Goal: Information Seeking & Learning: Learn about a topic

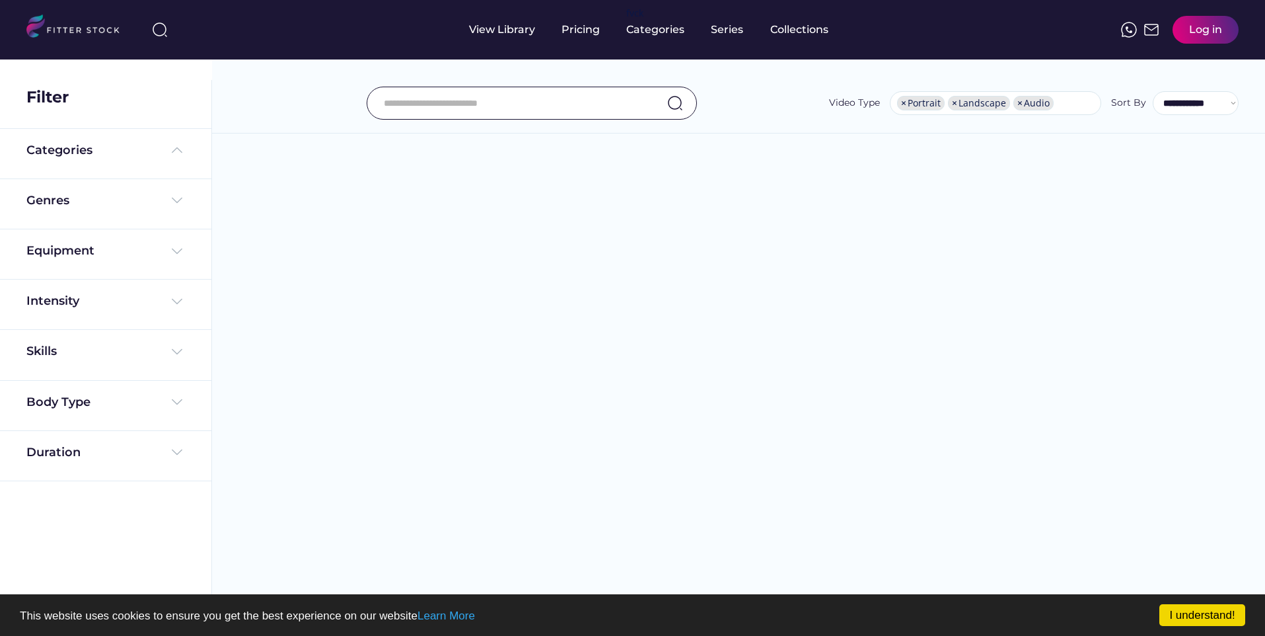
select select "**********"
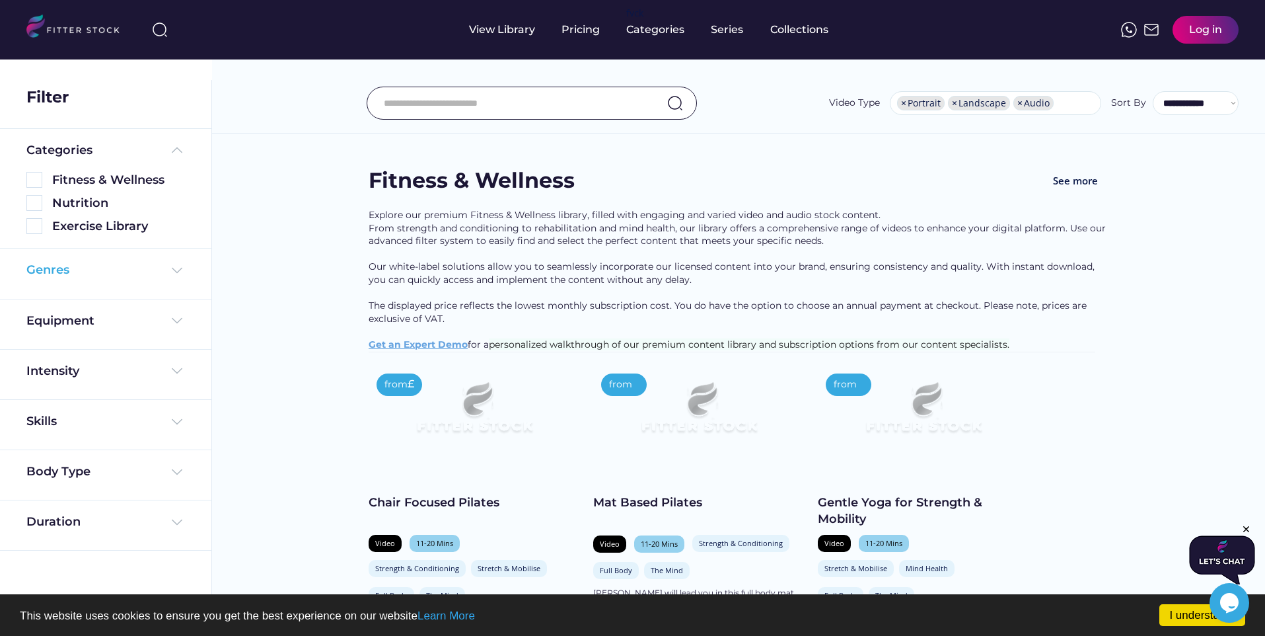
click at [135, 282] on div "Genres" at bounding box center [105, 273] width 159 height 23
click at [122, 268] on div "Genres" at bounding box center [105, 270] width 159 height 17
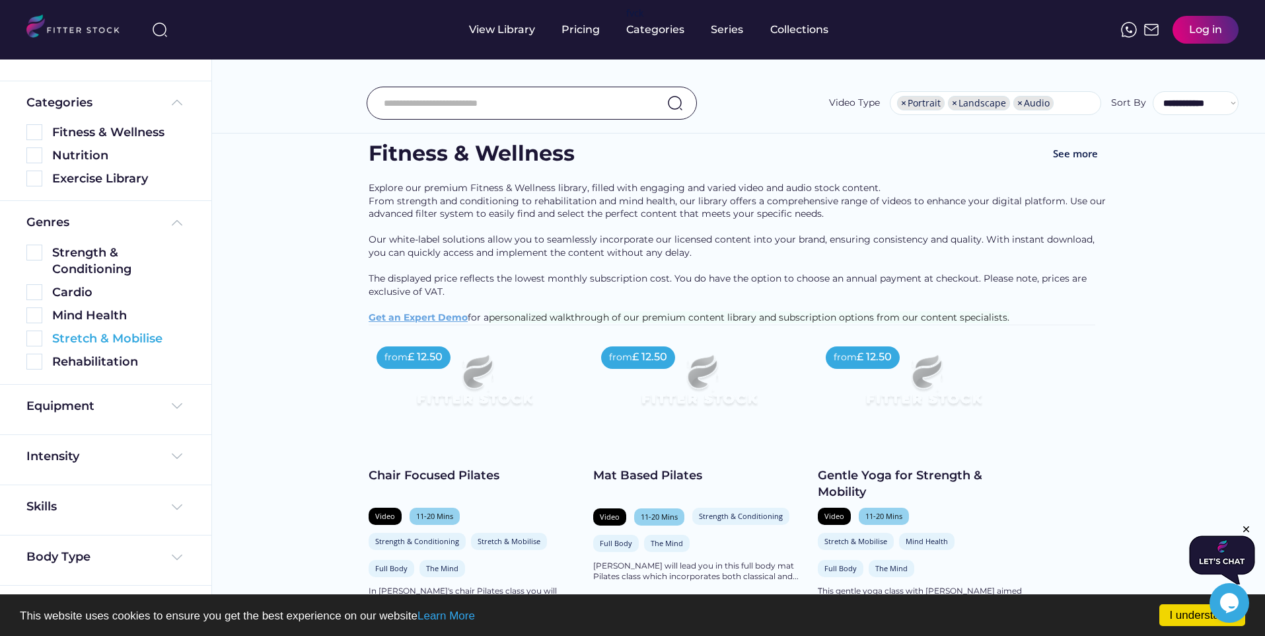
scroll to position [30, 0]
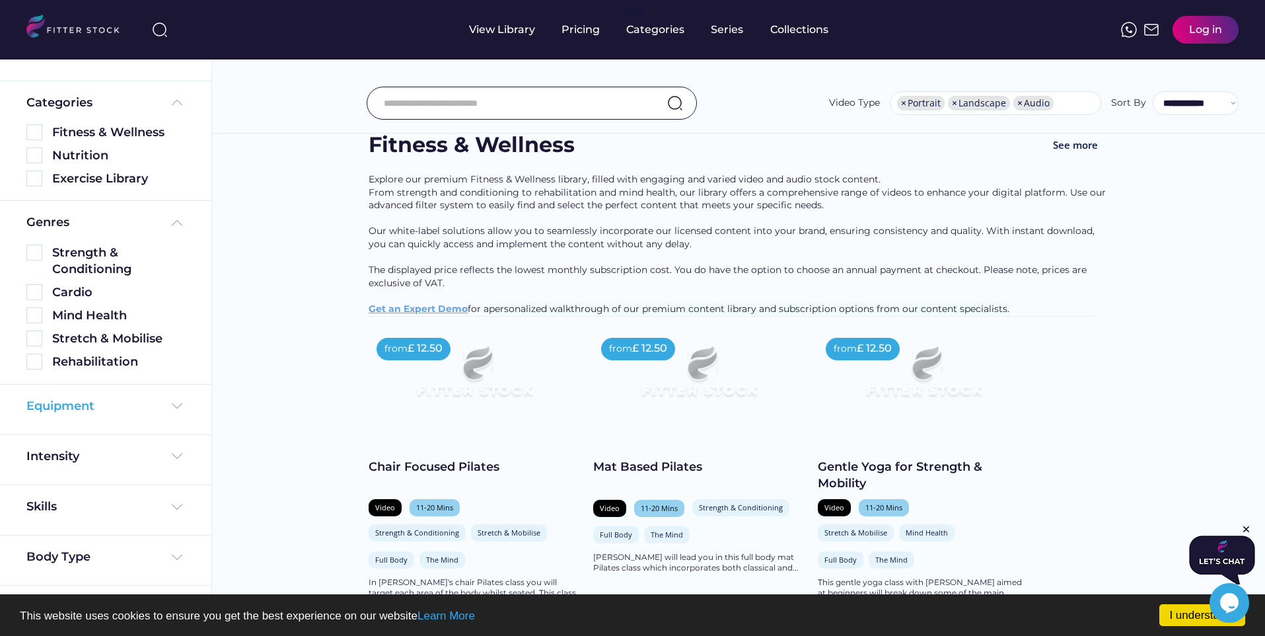
click at [98, 402] on div "Equipment" at bounding box center [105, 406] width 159 height 17
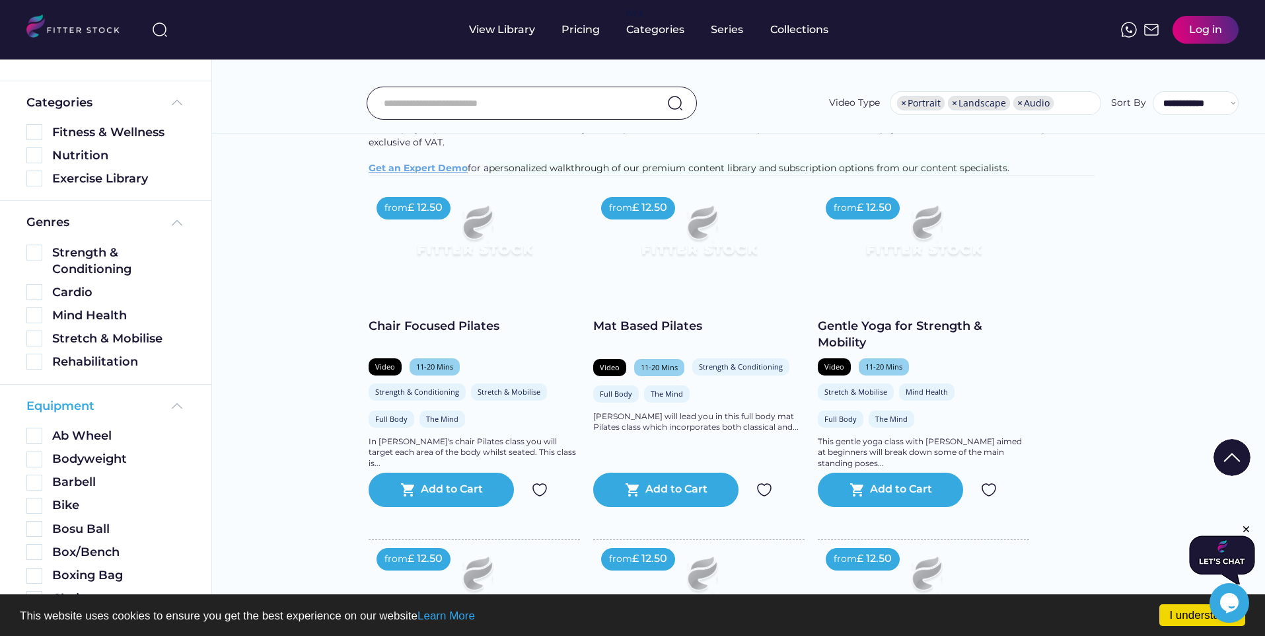
click at [98, 402] on div "Equipment" at bounding box center [105, 406] width 159 height 17
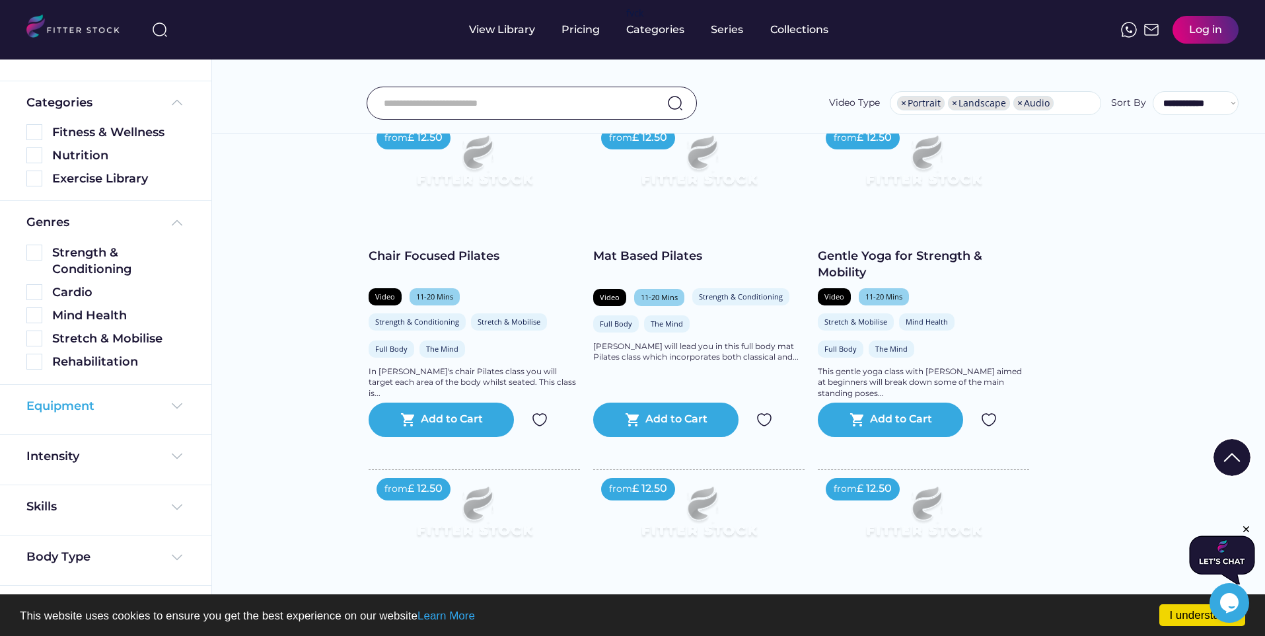
scroll to position [304, 0]
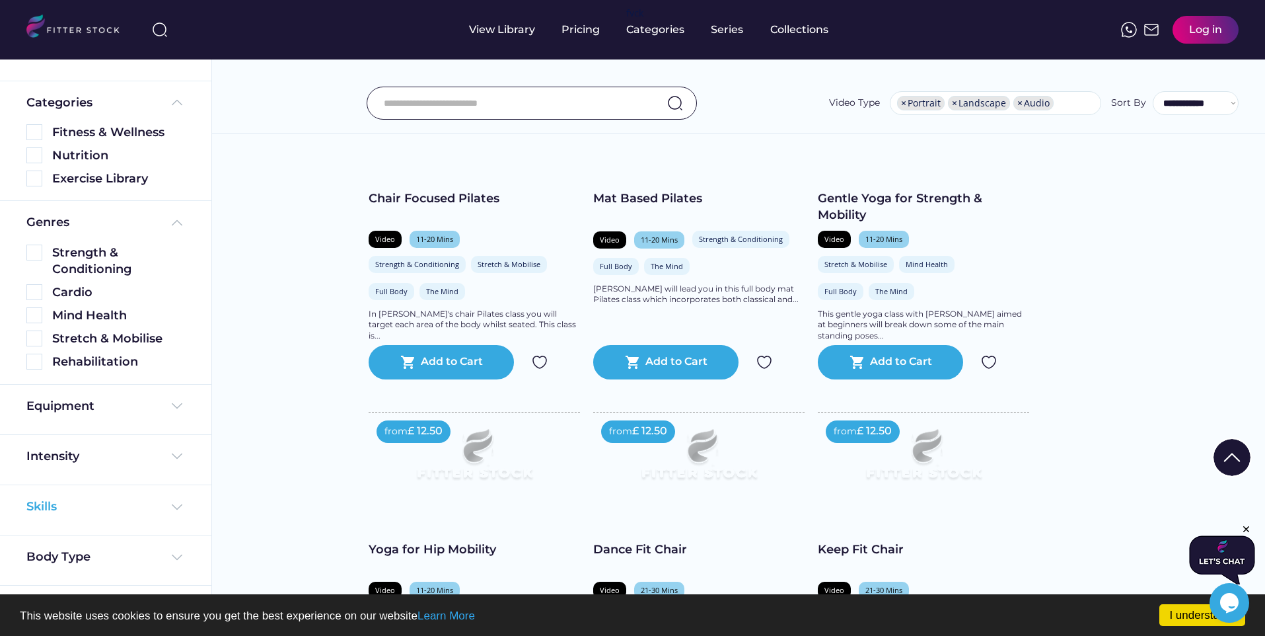
click at [65, 507] on div "Skills" at bounding box center [105, 506] width 159 height 17
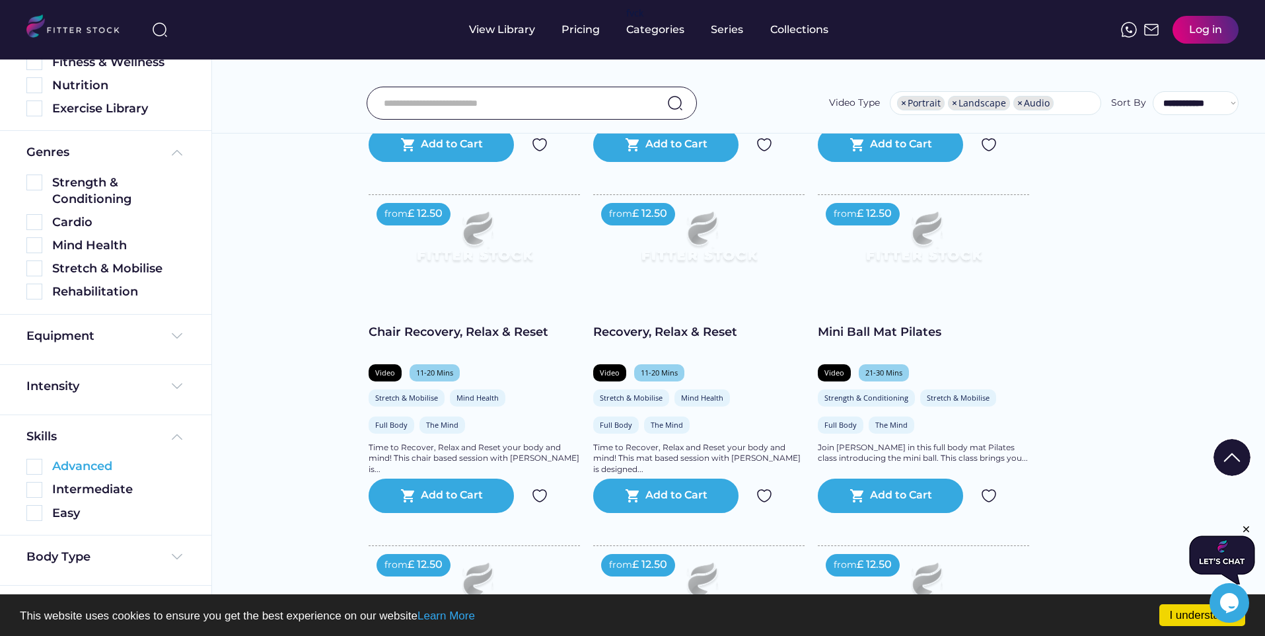
scroll to position [893, 0]
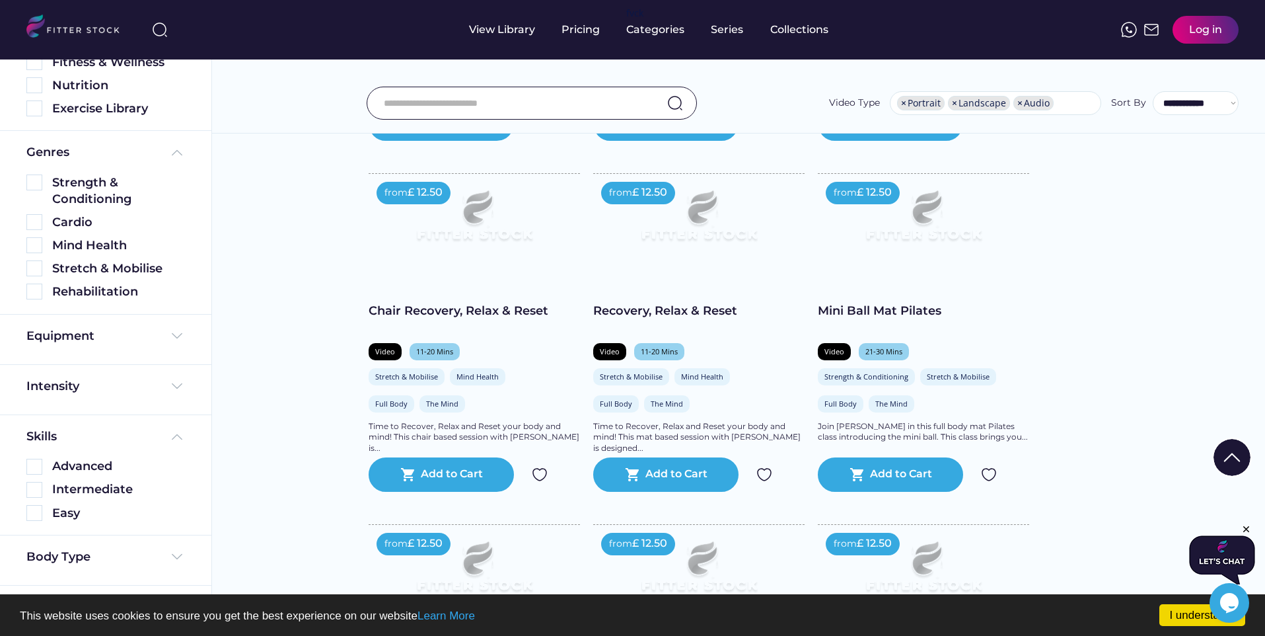
click at [121, 575] on div "Body Type" at bounding box center [105, 560] width 211 height 50
click at [115, 566] on div "Body Type" at bounding box center [105, 559] width 159 height 23
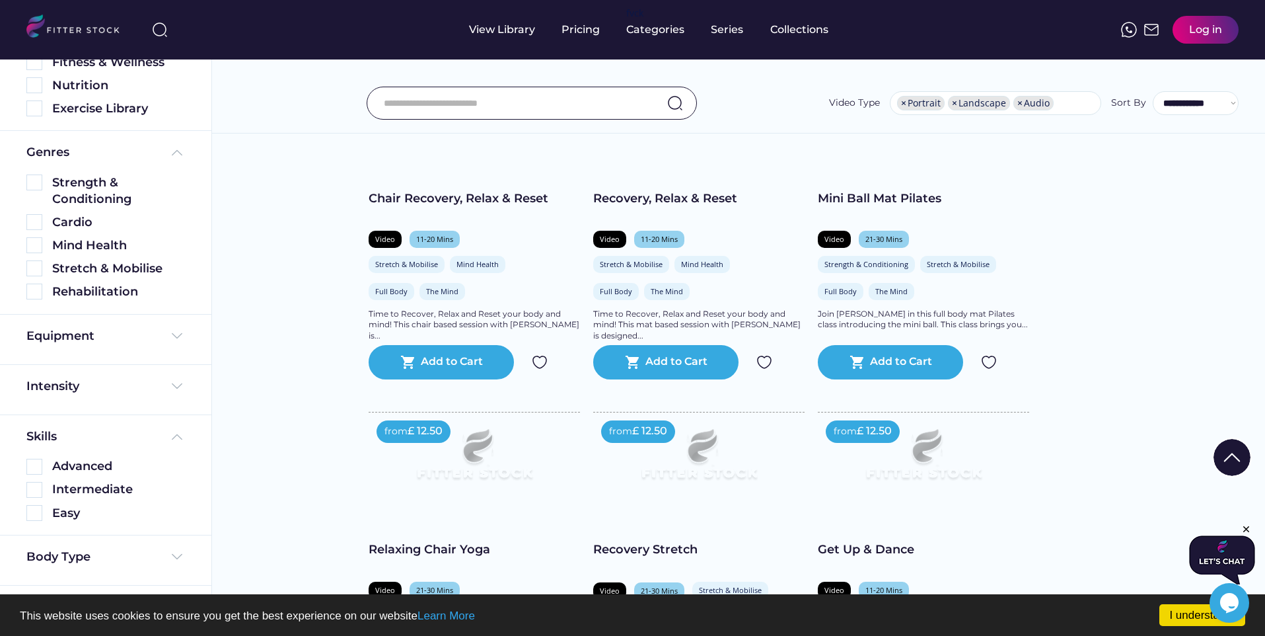
scroll to position [1176, 0]
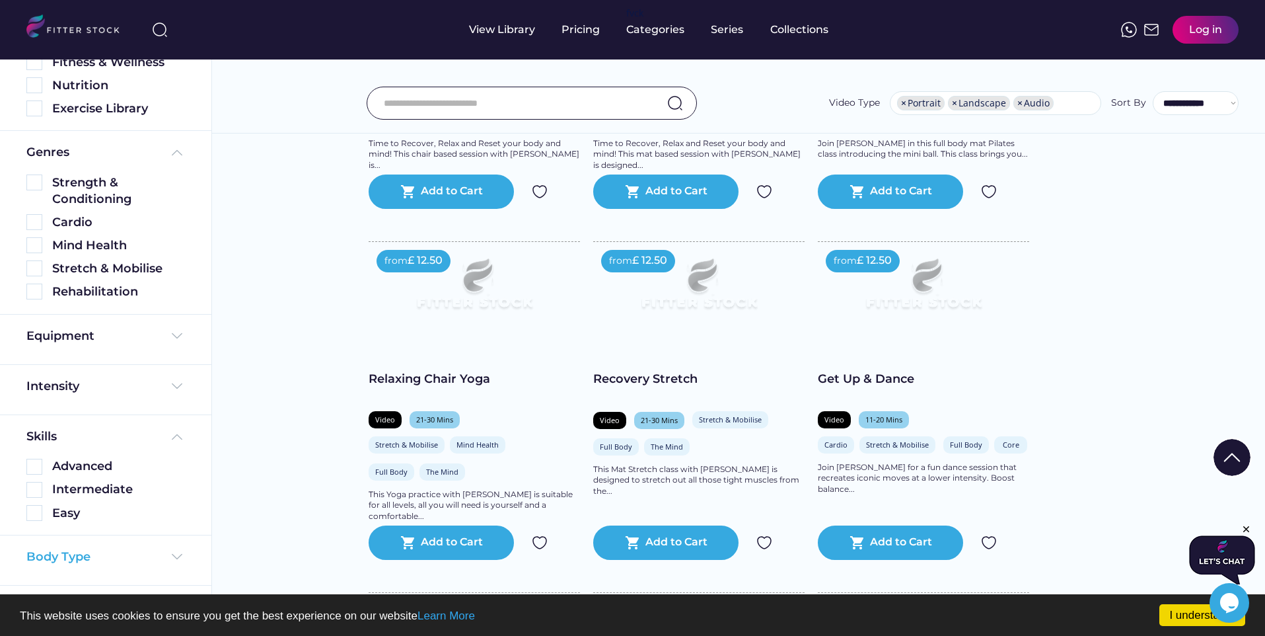
click at [96, 552] on div "Body Type" at bounding box center [105, 556] width 159 height 17
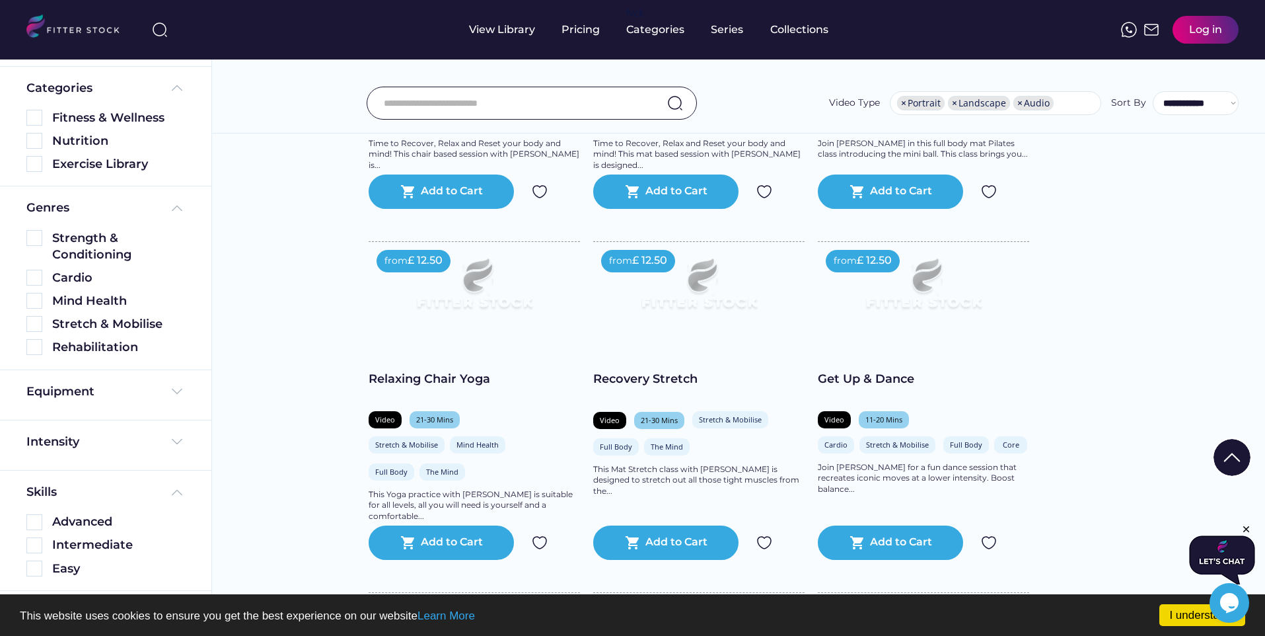
scroll to position [0, 0]
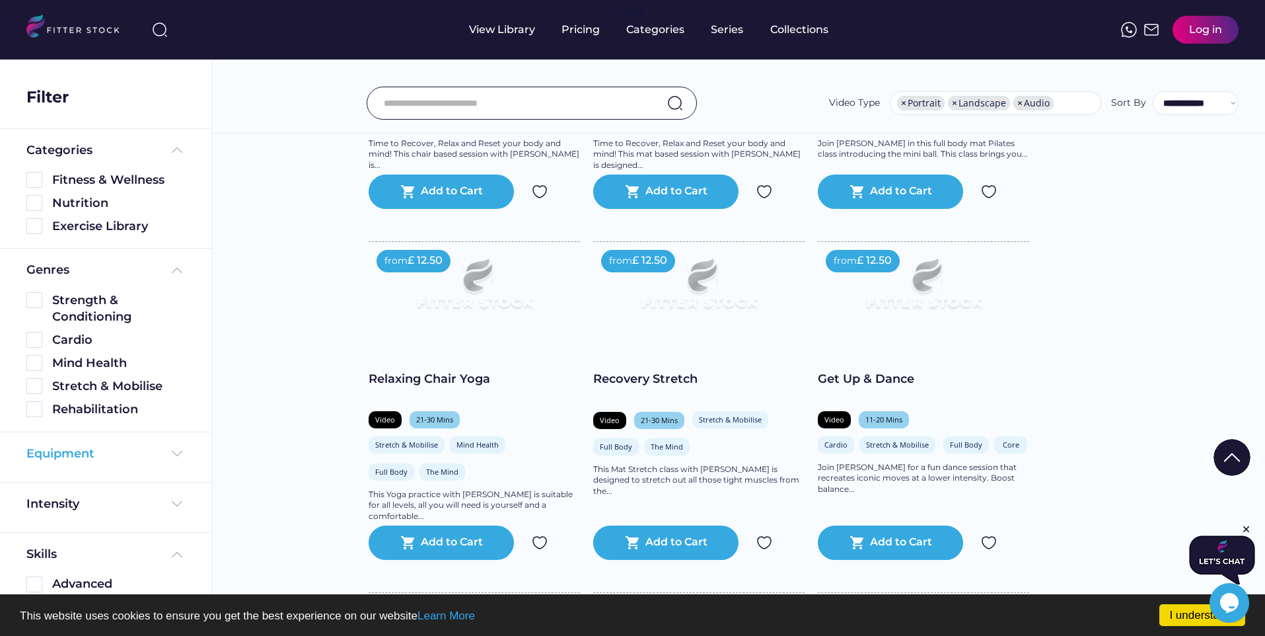
click at [53, 448] on div "Equipment" at bounding box center [60, 453] width 68 height 17
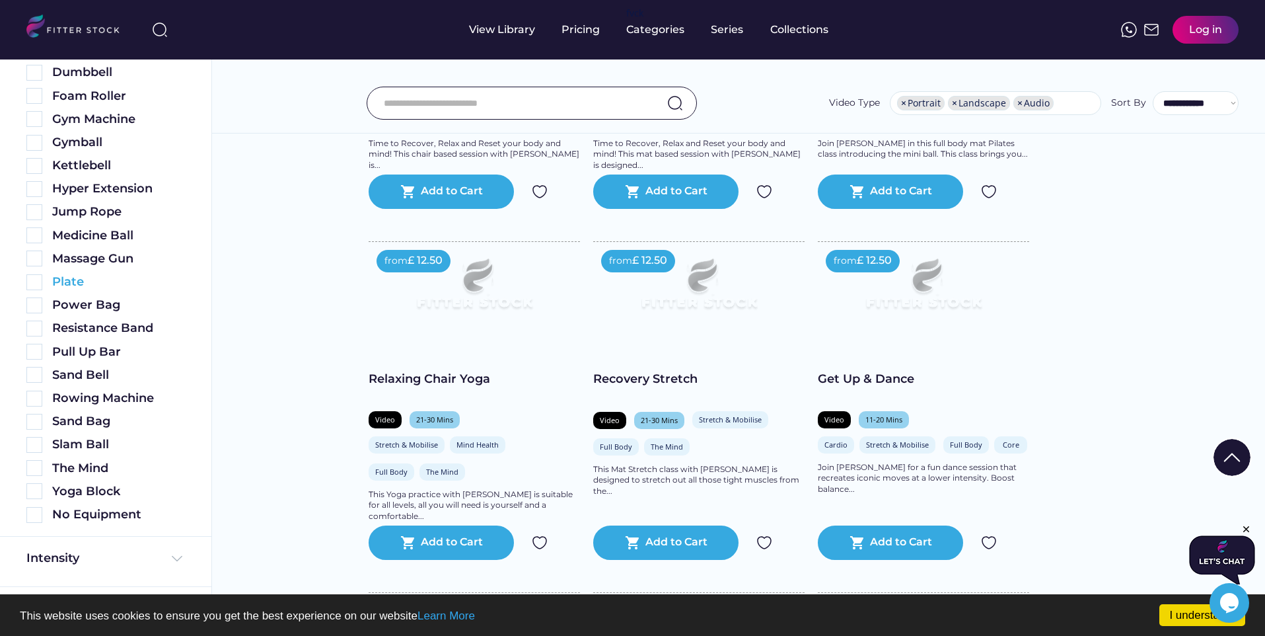
scroll to position [611, 0]
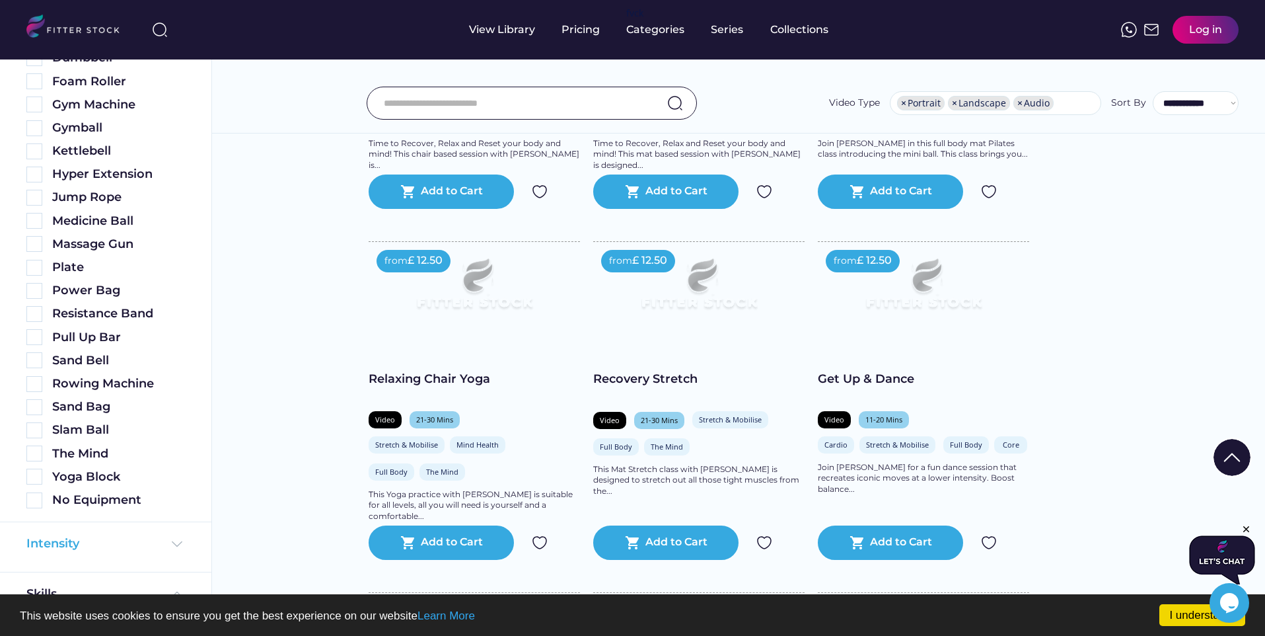
click at [64, 536] on div "Intensity" at bounding box center [52, 543] width 53 height 17
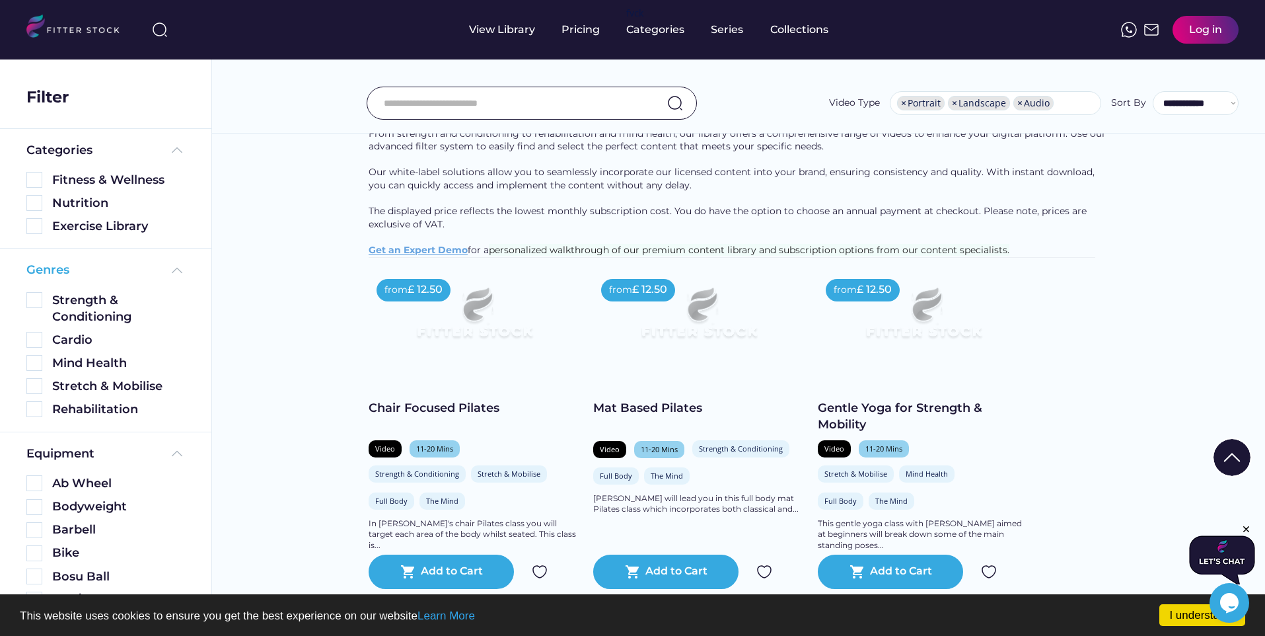
scroll to position [0, 0]
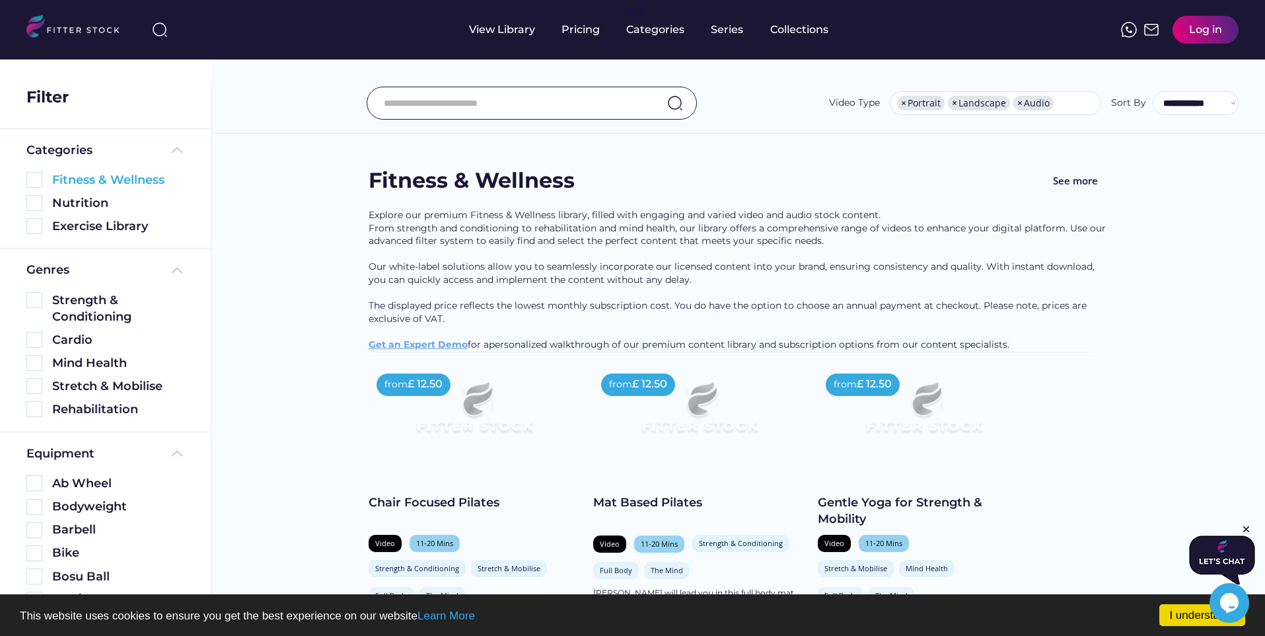
click at [34, 182] on img at bounding box center [34, 180] width 16 height 16
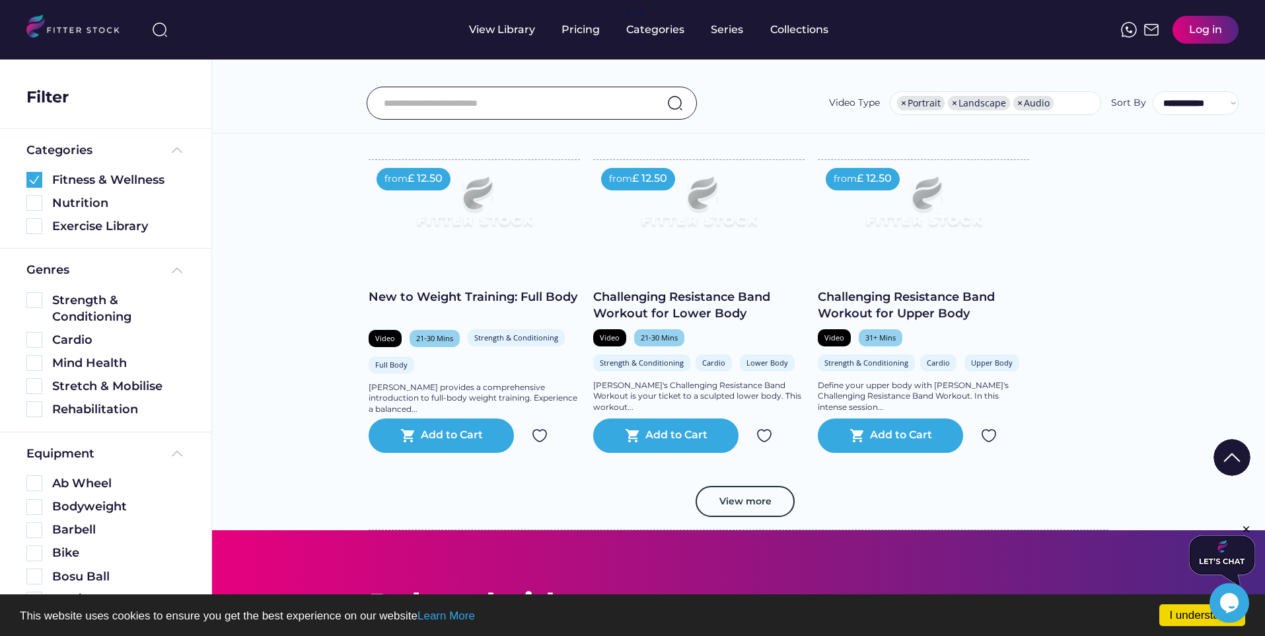
scroll to position [2454, 0]
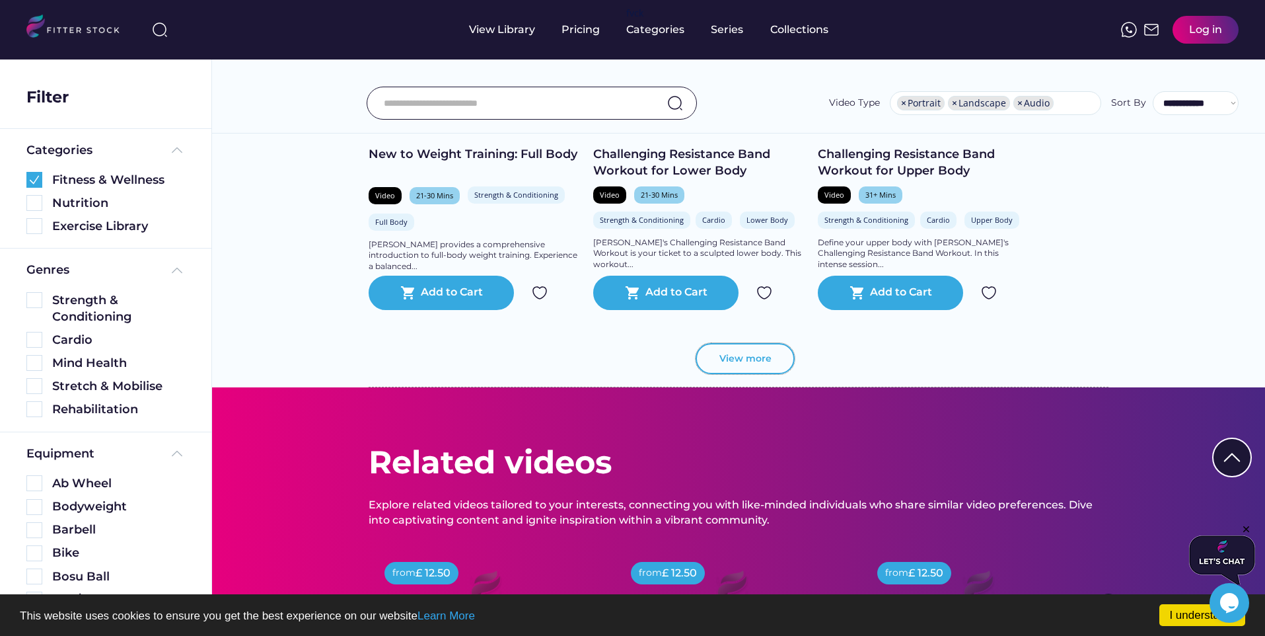
click at [764, 372] on button "View more" at bounding box center [745, 359] width 99 height 32
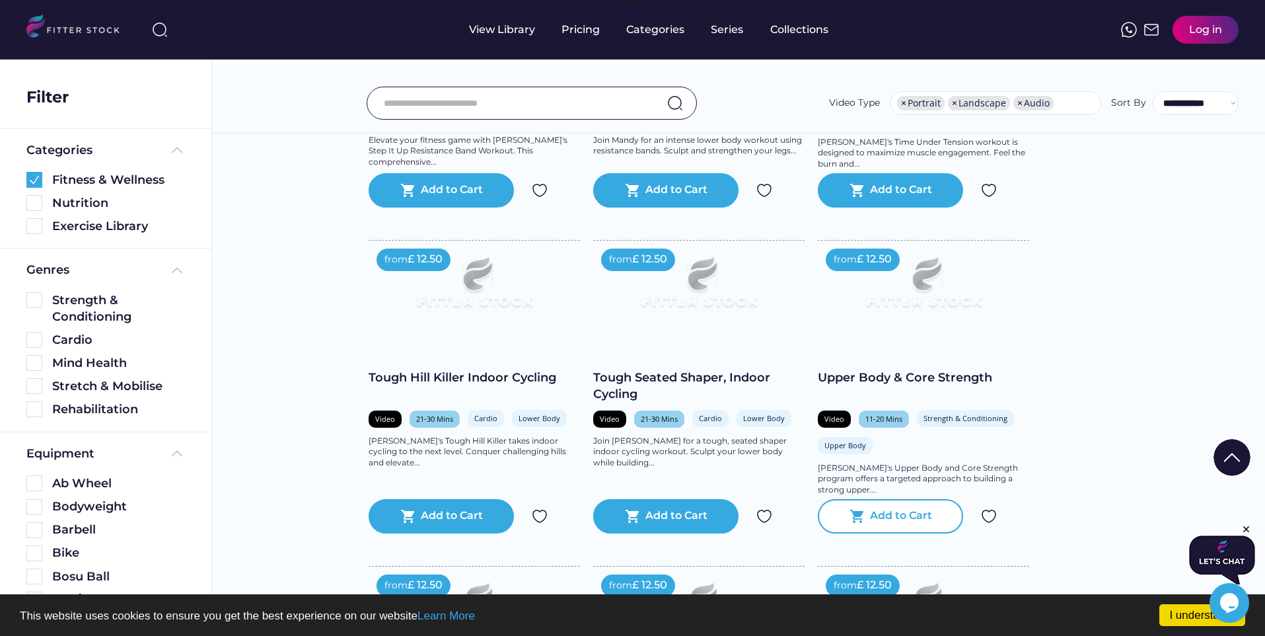
scroll to position [3014, 0]
